Goal: Information Seeking & Learning: Check status

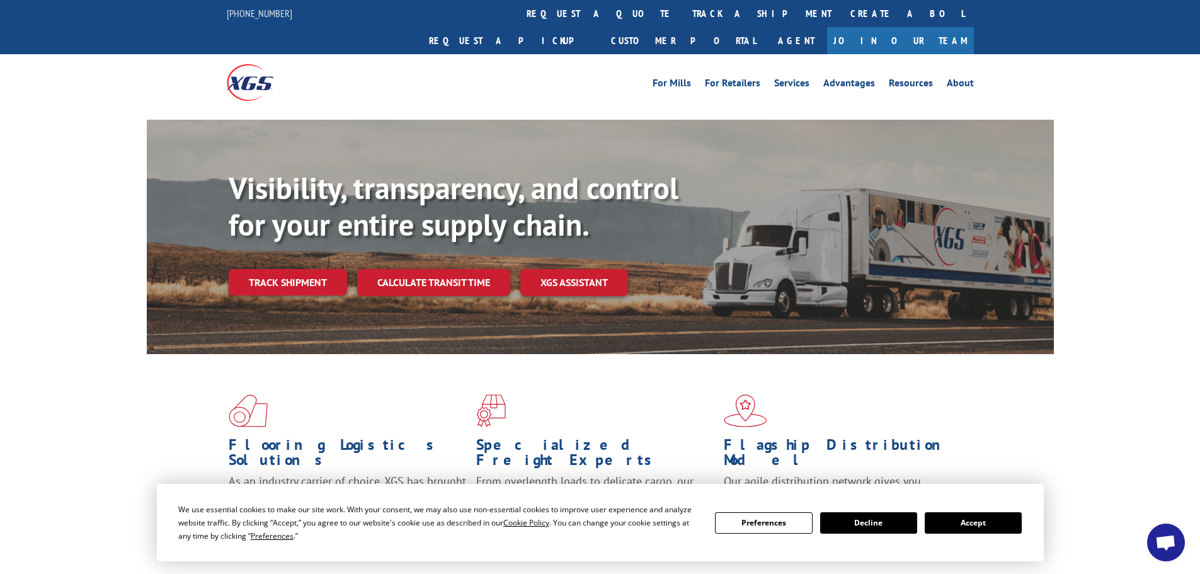
click at [1008, 524] on button "Accept" at bounding box center [973, 522] width 97 height 21
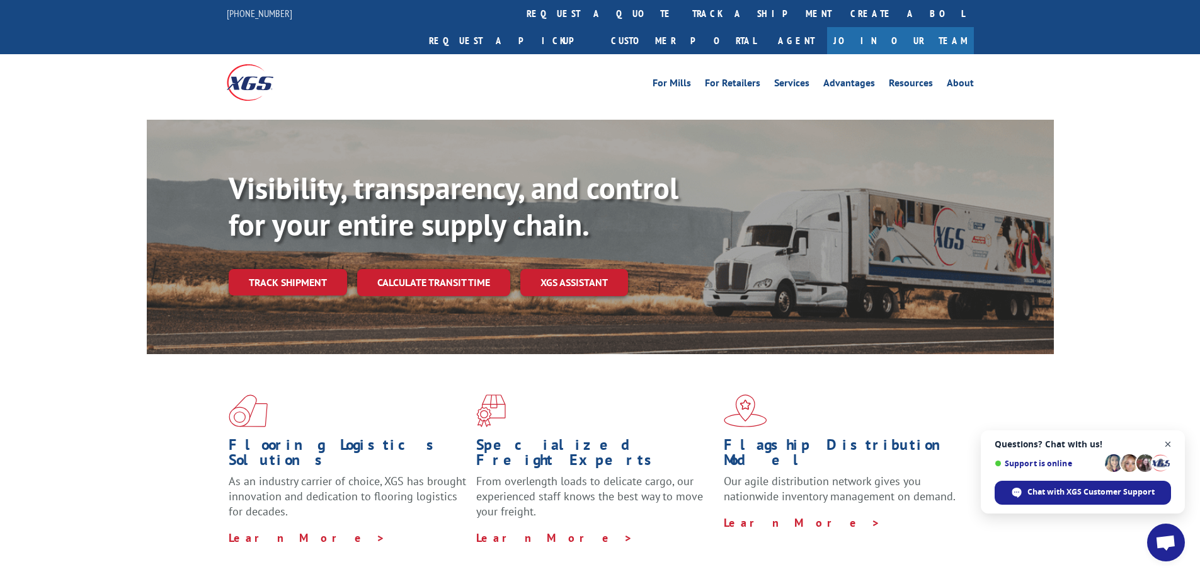
click at [1174, 440] on span "Close chat" at bounding box center [1169, 445] width 16 height 16
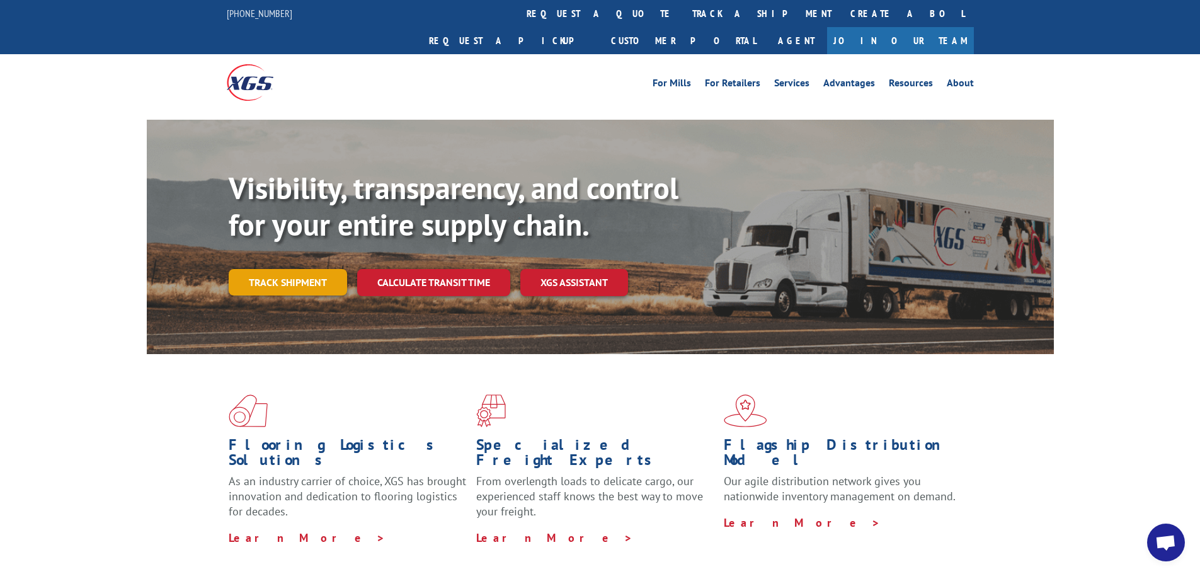
click at [277, 269] on link "Track shipment" at bounding box center [288, 282] width 118 height 26
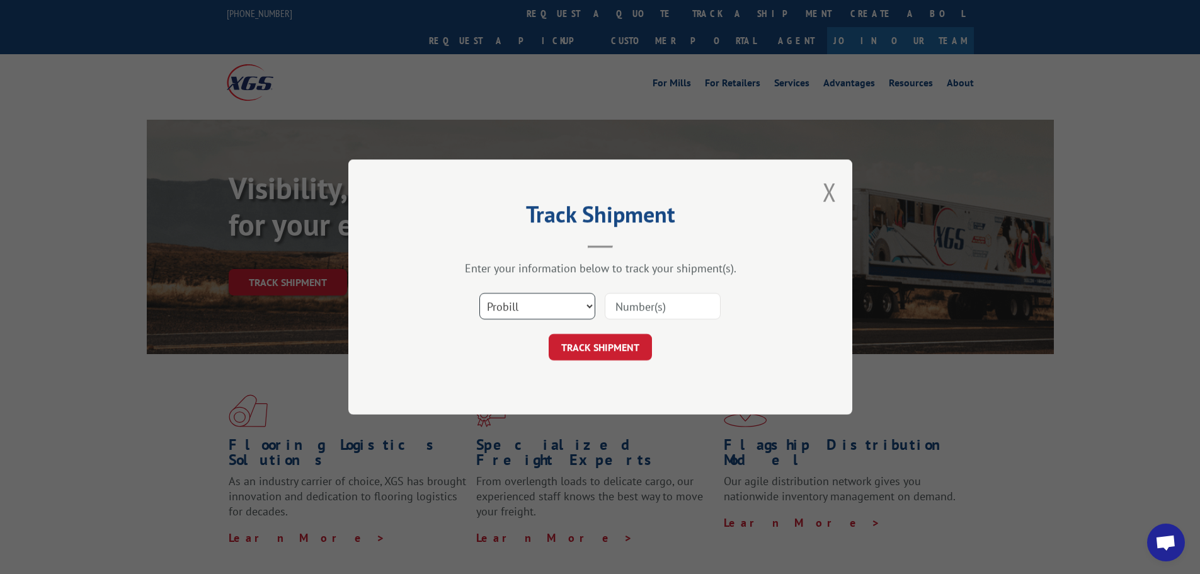
click at [504, 315] on select "Select category... Probill BOL PO" at bounding box center [538, 306] width 116 height 26
select select "po"
click at [480, 293] on select "Select category... Probill BOL PO" at bounding box center [538, 306] width 116 height 26
click at [654, 291] on div "Select category... Probill BOL PO" at bounding box center [600, 306] width 378 height 42
click at [656, 299] on input at bounding box center [663, 306] width 116 height 26
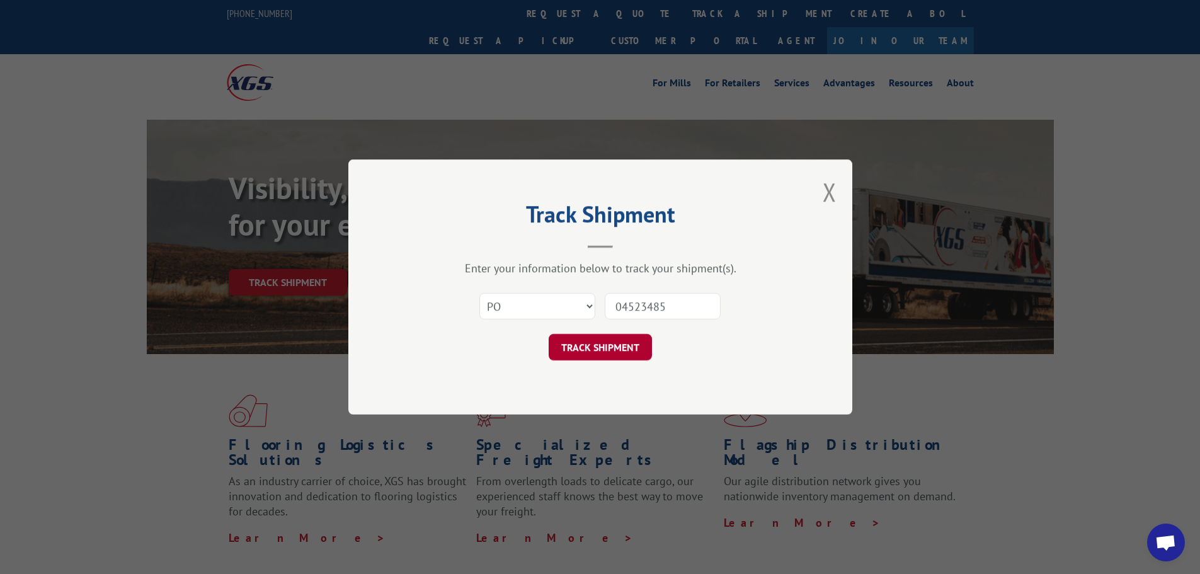
type input "04523485"
click at [630, 350] on button "TRACK SHIPMENT" at bounding box center [600, 347] width 103 height 26
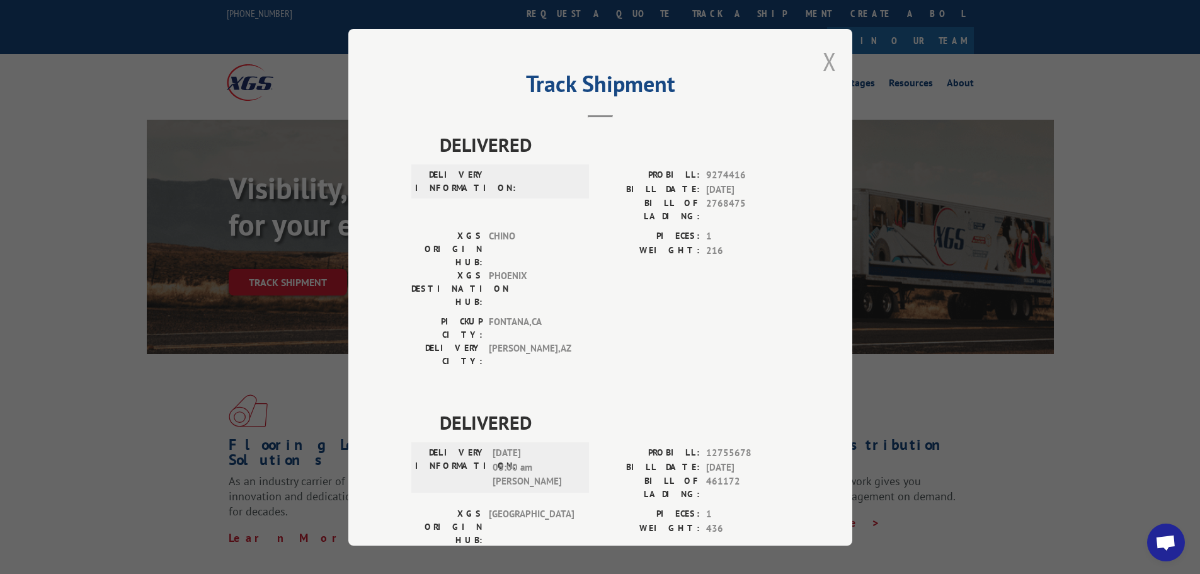
click at [823, 60] on button "Close modal" at bounding box center [830, 61] width 14 height 33
